Goal: Find specific fact

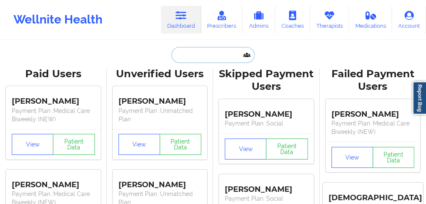
click at [193, 58] on input "text" at bounding box center [213, 55] width 83 height 16
paste input "LEENA"
type input "LEENA"
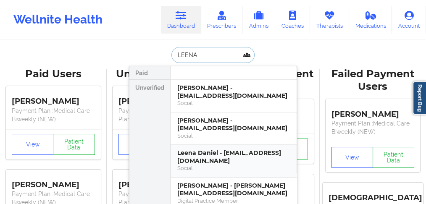
click at [192, 155] on div "Leena Daniel - [EMAIL_ADDRESS][DOMAIN_NAME]" at bounding box center [233, 157] width 113 height 16
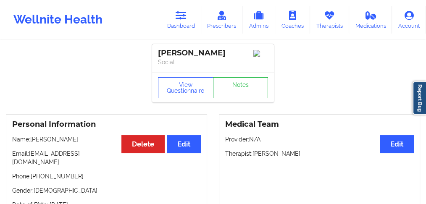
click at [56, 141] on p "Name: [PERSON_NAME]" at bounding box center [106, 139] width 189 height 8
copy p "[PERSON_NAME]"
click at [187, 28] on link "Dashboard" at bounding box center [181, 20] width 40 height 28
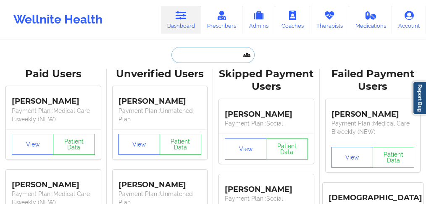
click at [194, 58] on input "text" at bounding box center [213, 55] width 83 height 16
paste input "[PERSON_NAME]"
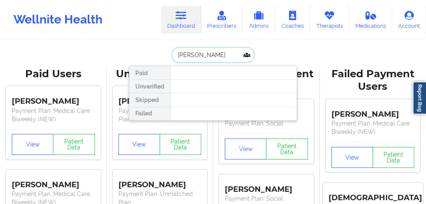
drag, startPoint x: 194, startPoint y: 55, endPoint x: 120, endPoint y: 43, distance: 75.4
click at [177, 53] on input "[PERSON_NAME]" at bounding box center [213, 55] width 83 height 16
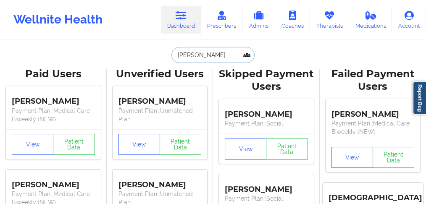
click at [201, 53] on input "[PERSON_NAME]" at bounding box center [213, 55] width 83 height 16
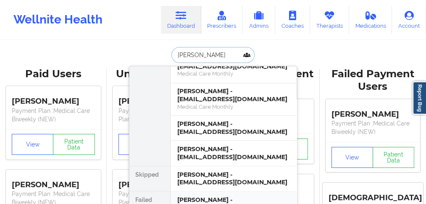
scroll to position [1625, 0]
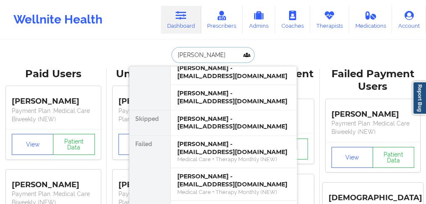
drag, startPoint x: 200, startPoint y: 57, endPoint x: 94, endPoint y: 53, distance: 106.0
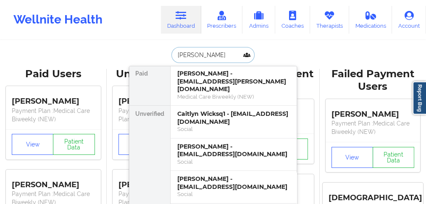
scroll to position [0, 0]
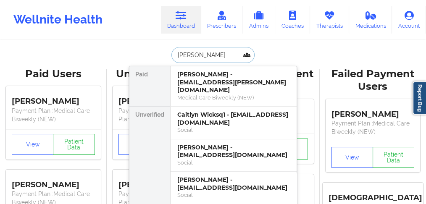
drag, startPoint x: 205, startPoint y: 56, endPoint x: 117, endPoint y: 54, distance: 87.9
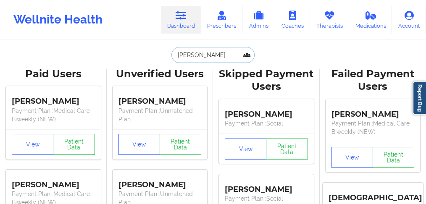
paste input "aitlin"
type input "Caitlin"
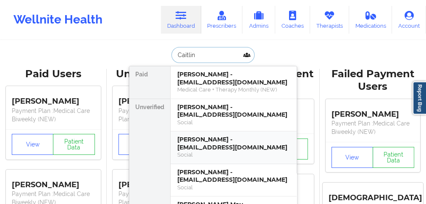
click at [199, 150] on div "[PERSON_NAME] - [EMAIL_ADDRESS][DOMAIN_NAME]" at bounding box center [233, 144] width 113 height 16
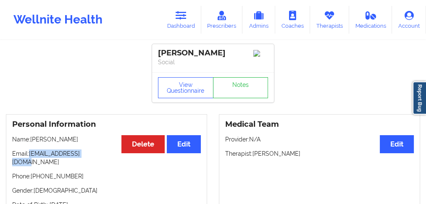
drag, startPoint x: 99, startPoint y: 156, endPoint x: 29, endPoint y: 156, distance: 69.8
click at [29, 156] on p "Email: [EMAIL_ADDRESS][DOMAIN_NAME]" at bounding box center [106, 158] width 189 height 17
copy p "[EMAIL_ADDRESS][DOMAIN_NAME]"
